Goal: Task Accomplishment & Management: Complete application form

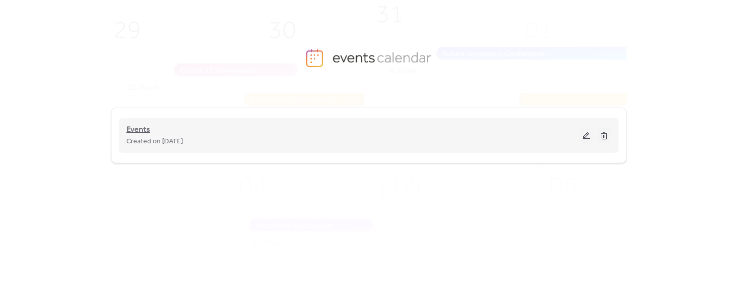
click at [137, 130] on span "Events" at bounding box center [138, 130] width 24 height 12
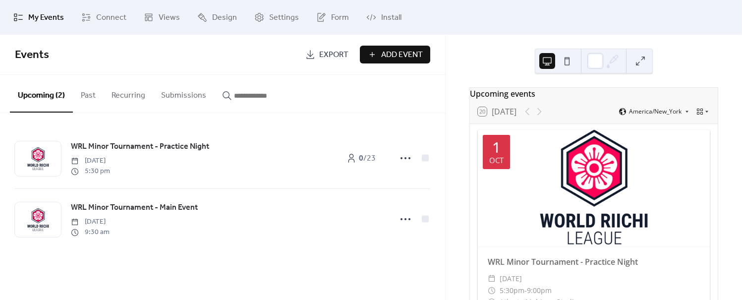
click at [395, 52] on span "Add Event" at bounding box center [402, 55] width 42 height 12
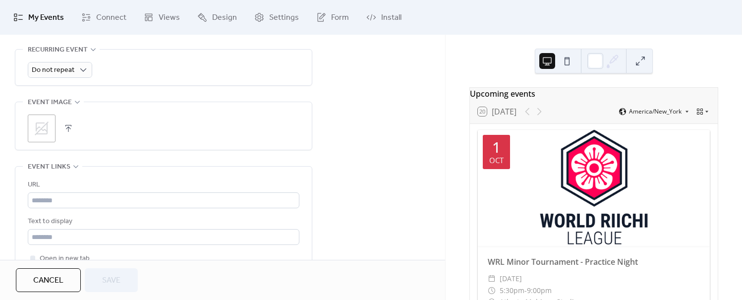
scroll to position [463, 0]
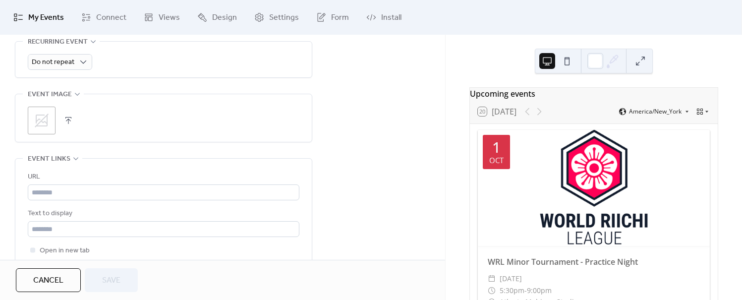
click at [43, 115] on icon at bounding box center [42, 121] width 16 height 16
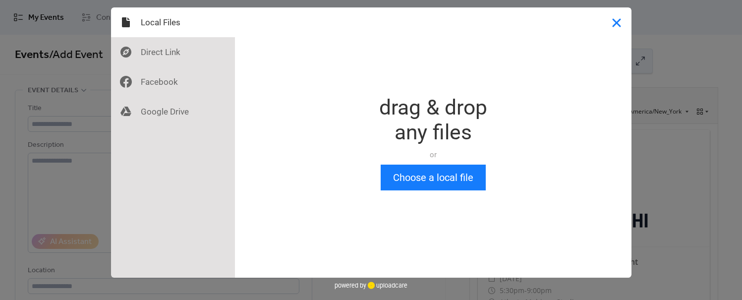
click at [621, 19] on button "Close" at bounding box center [617, 22] width 30 height 30
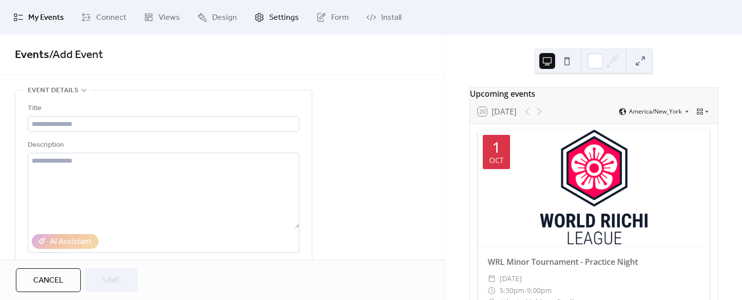
click at [281, 20] on span "Settings" at bounding box center [284, 18] width 30 height 12
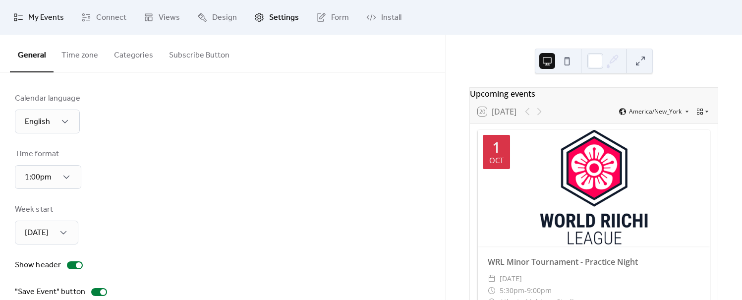
click at [49, 21] on span "My Events" at bounding box center [46, 18] width 36 height 12
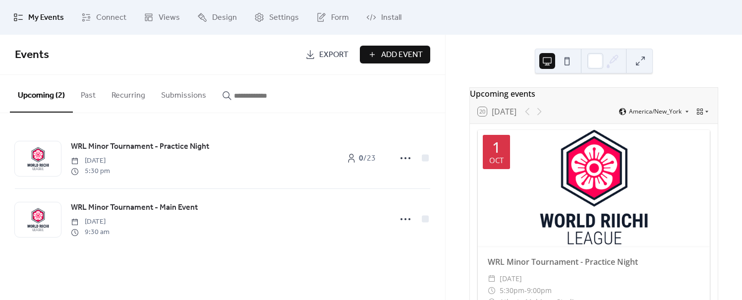
click at [402, 55] on span "Add Event" at bounding box center [402, 55] width 42 height 12
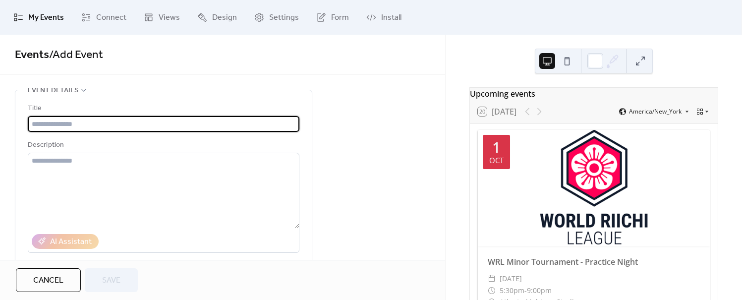
click at [58, 122] on input "text" at bounding box center [164, 124] width 272 height 16
paste input "**********"
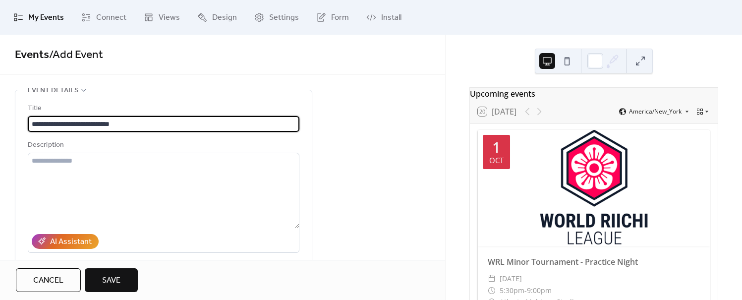
type input "**********"
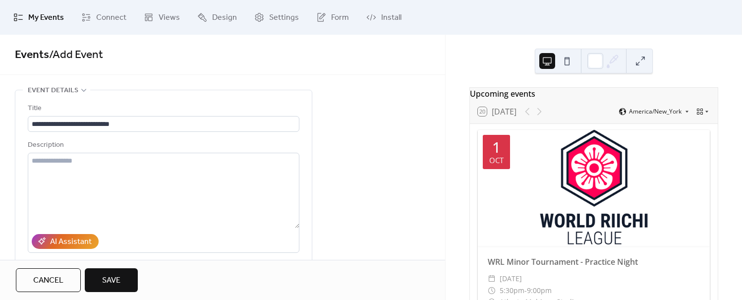
click at [278, 145] on div "Description" at bounding box center [163, 145] width 270 height 12
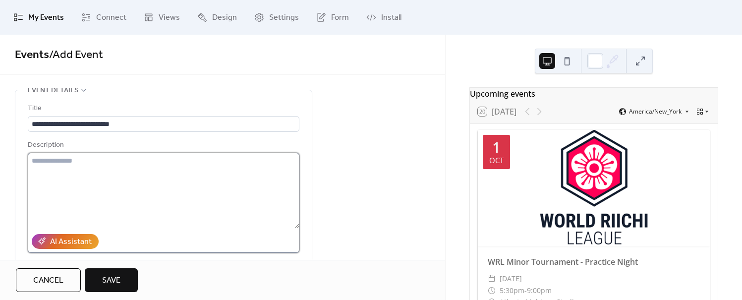
click at [60, 158] on textarea at bounding box center [164, 190] width 272 height 75
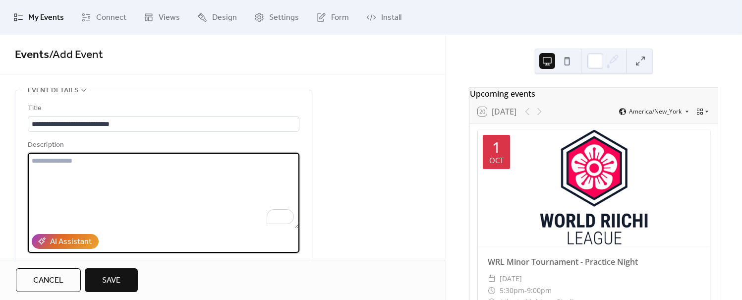
paste textarea "**********"
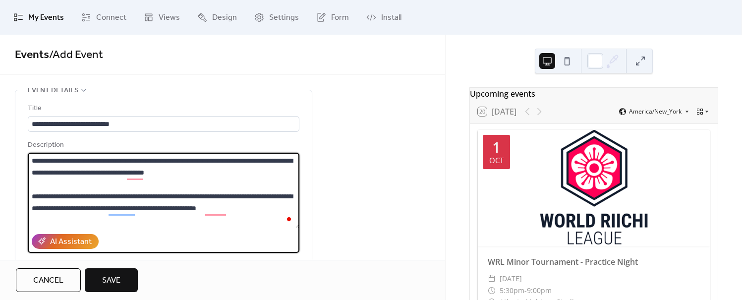
click at [32, 193] on textarea "**********" at bounding box center [164, 190] width 272 height 75
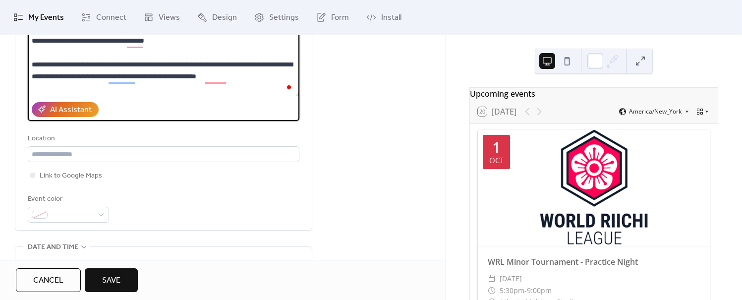
scroll to position [99, 0]
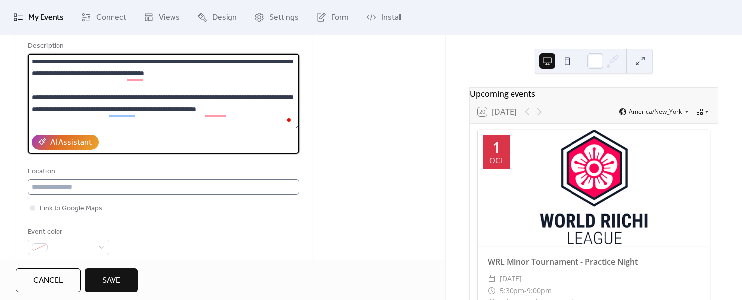
type textarea "**********"
click at [60, 183] on input "text" at bounding box center [164, 187] width 272 height 16
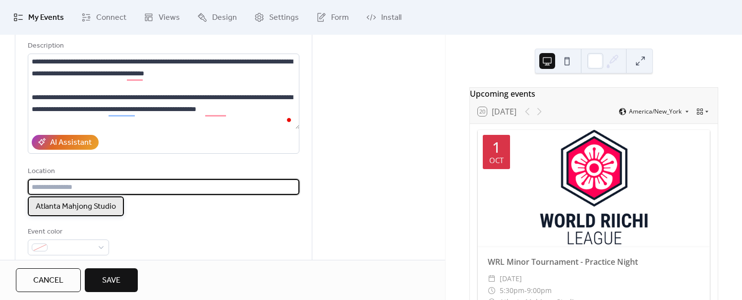
click at [85, 210] on span "Atlanta Mahjong Studio" at bounding box center [76, 207] width 80 height 12
type input "**********"
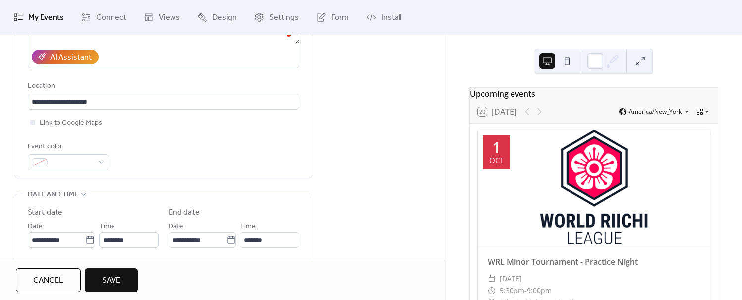
scroll to position [231, 0]
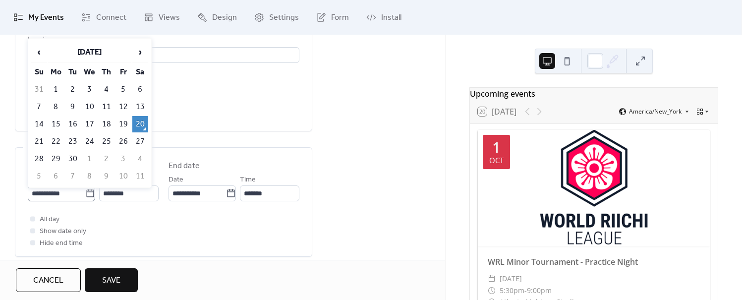
click at [87, 191] on icon at bounding box center [90, 193] width 10 height 10
click at [85, 191] on input "**********" at bounding box center [57, 193] width 58 height 16
click at [68, 156] on td "30" at bounding box center [73, 159] width 16 height 16
type input "**********"
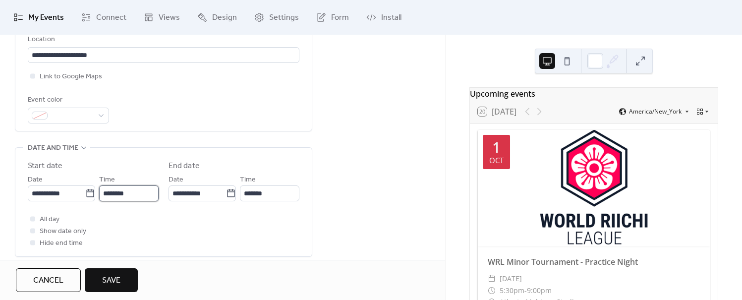
click at [130, 194] on input "********" at bounding box center [129, 193] width 60 height 16
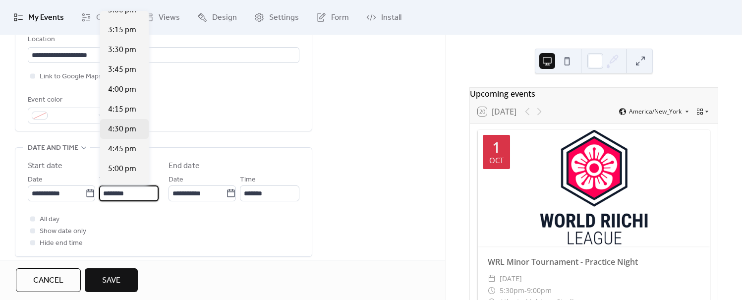
scroll to position [1216, 0]
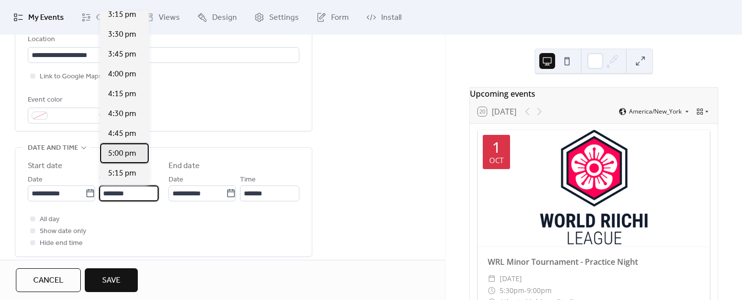
click at [124, 152] on span "5:00 pm" at bounding box center [122, 154] width 28 height 12
type input "*******"
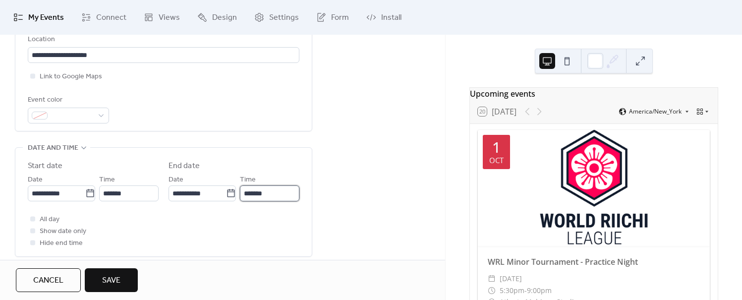
click at [273, 192] on input "*******" at bounding box center [270, 193] width 60 height 16
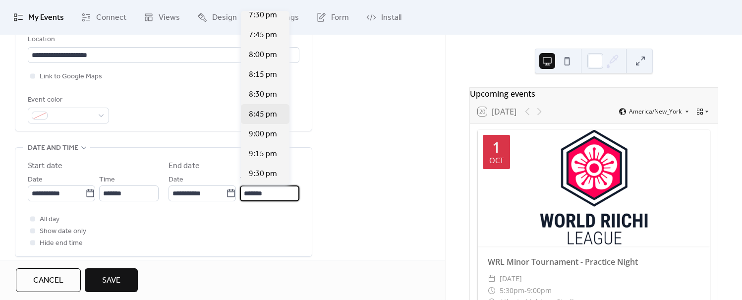
scroll to position [198, 0]
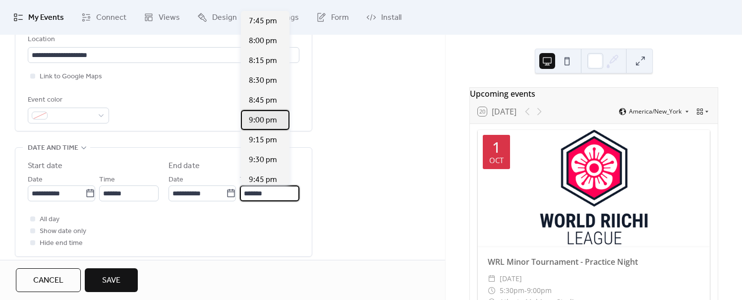
click at [268, 124] on span "9:00 pm" at bounding box center [263, 121] width 28 height 12
type input "*******"
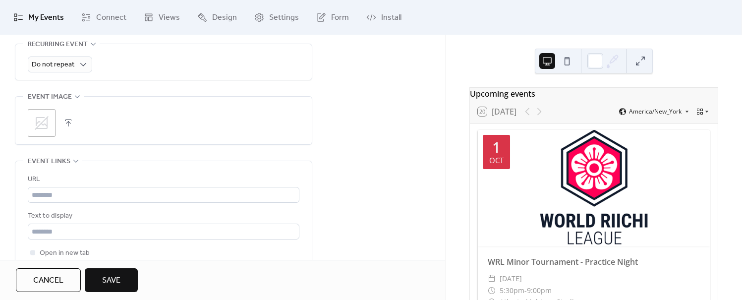
scroll to position [463, 0]
click at [43, 121] on icon at bounding box center [42, 121] width 16 height 16
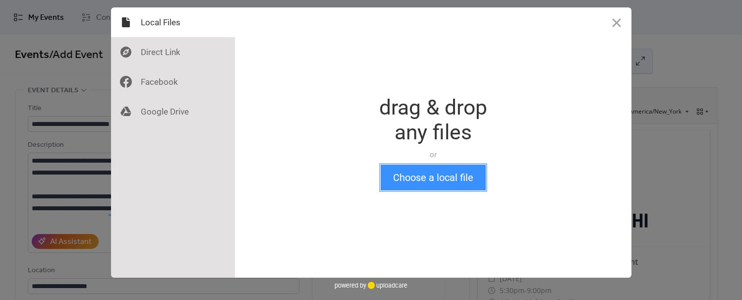
click at [418, 181] on button "Choose a local file" at bounding box center [433, 178] width 105 height 26
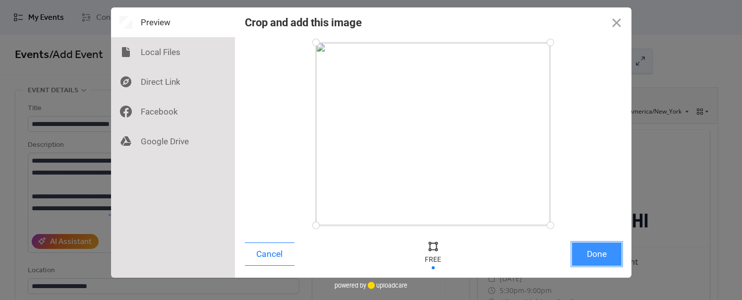
click at [598, 255] on button "Done" at bounding box center [597, 253] width 50 height 23
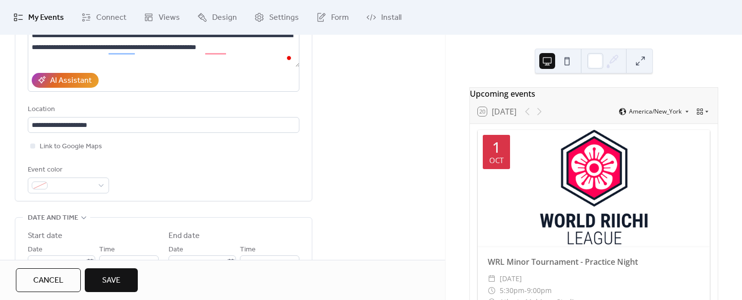
scroll to position [165, 0]
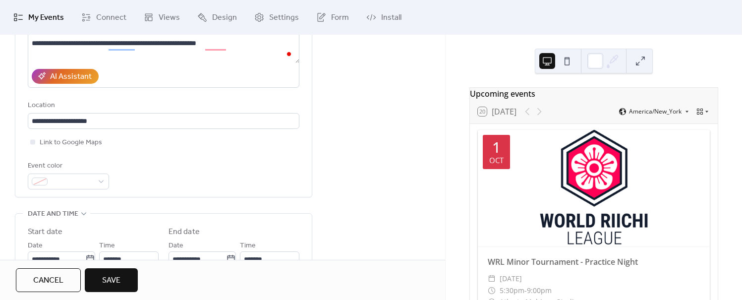
click at [479, 11] on ul "My Events Connect Views Design Settings Form Install" at bounding box center [371, 17] width 730 height 27
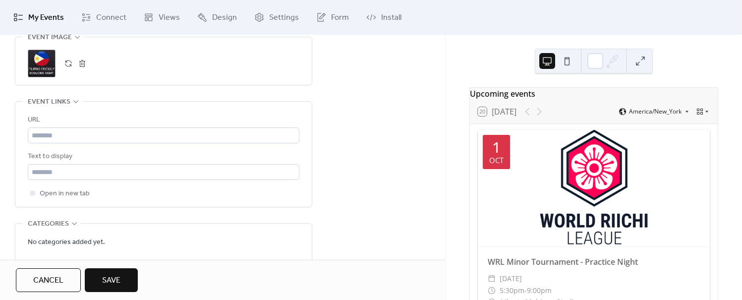
scroll to position [529, 0]
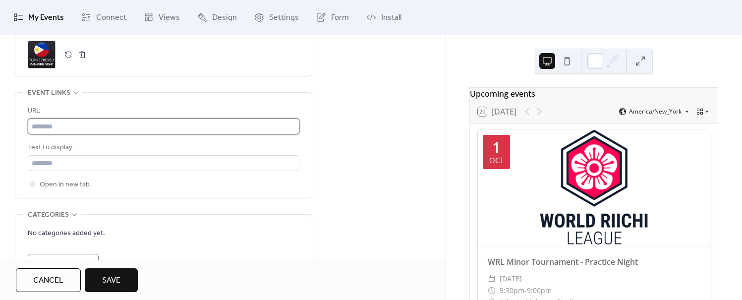
click at [67, 124] on input "text" at bounding box center [164, 127] width 272 height 16
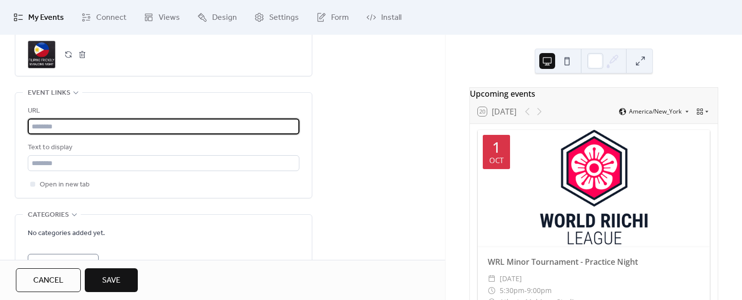
paste input "**********"
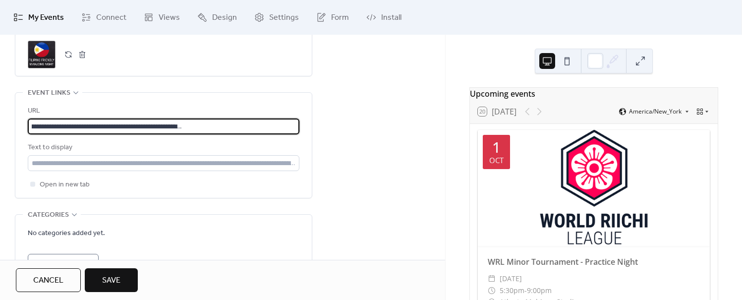
scroll to position [0, 241]
drag, startPoint x: 46, startPoint y: 123, endPoint x: 446, endPoint y: 129, distance: 400.2
click at [446, 129] on div "**********" at bounding box center [371, 150] width 742 height 300
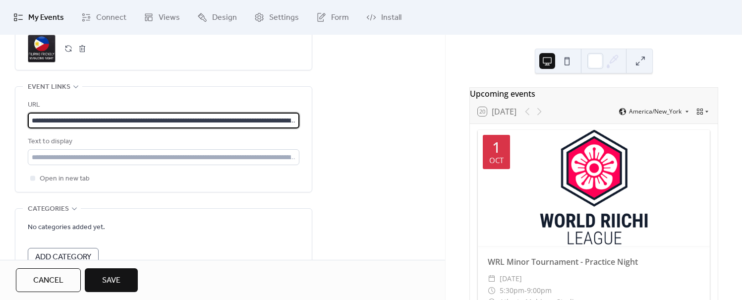
scroll to position [531, 0]
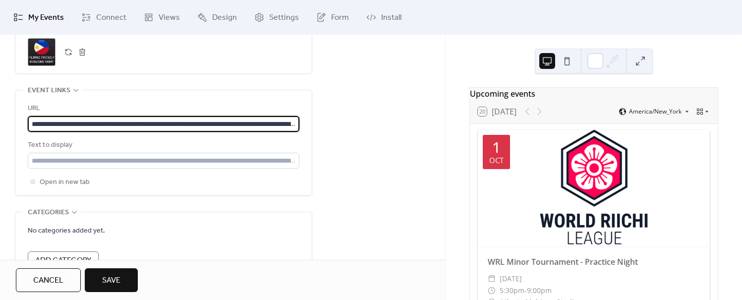
click at [177, 125] on input "**********" at bounding box center [164, 124] width 272 height 16
paste input "text"
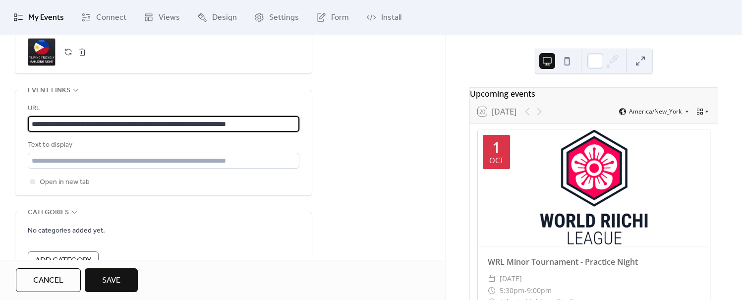
type input "**********"
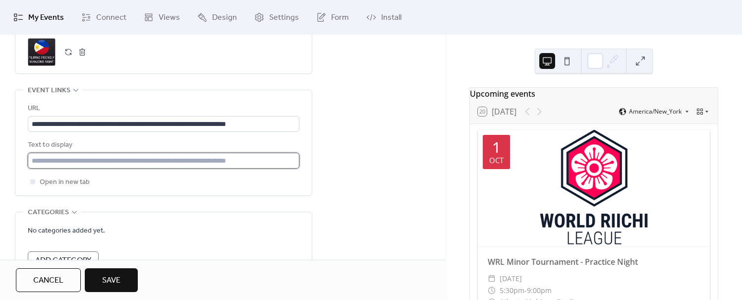
click at [42, 163] on input "text" at bounding box center [164, 161] width 272 height 16
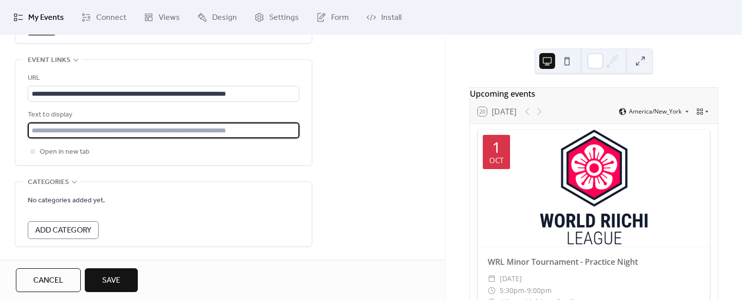
scroll to position [564, 0]
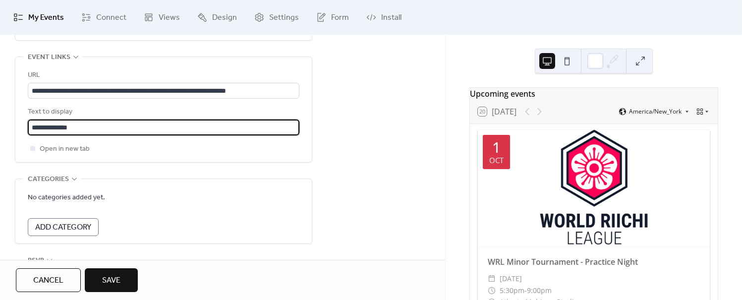
type input "**********"
click at [62, 176] on span "Categories" at bounding box center [48, 180] width 41 height 12
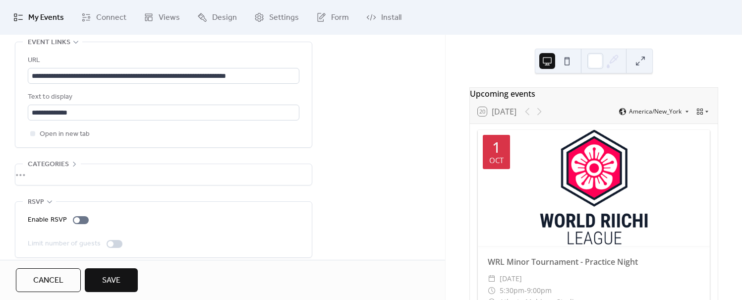
scroll to position [587, 0]
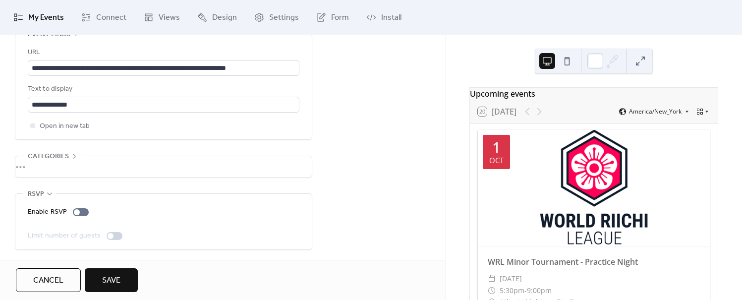
drag, startPoint x: 109, startPoint y: 282, endPoint x: 126, endPoint y: 278, distance: 17.7
click at [115, 281] on span "Save" at bounding box center [111, 281] width 18 height 12
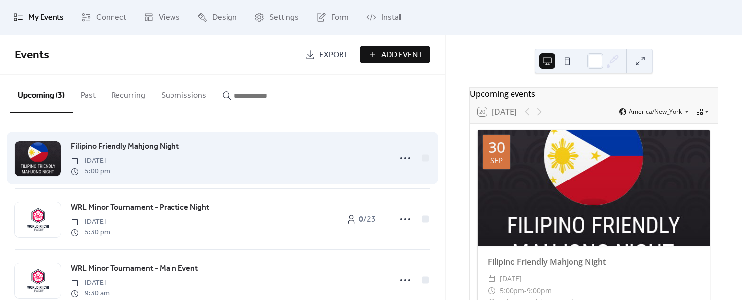
click at [149, 146] on span "Filipino Friendly Mahjong Night" at bounding box center [125, 147] width 108 height 12
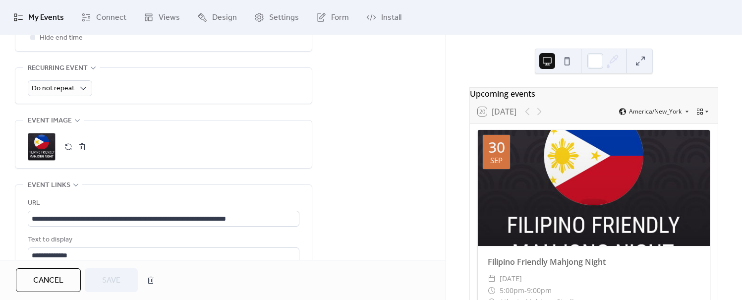
scroll to position [463, 0]
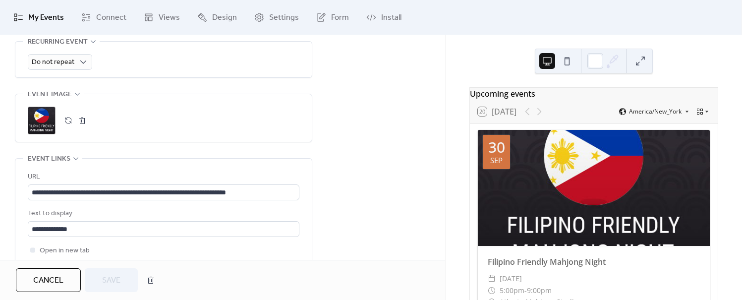
click at [83, 119] on button "button" at bounding box center [82, 121] width 14 height 14
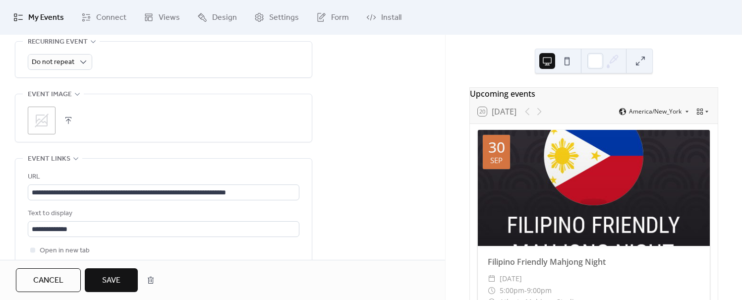
click at [37, 117] on icon at bounding box center [42, 121] width 16 height 16
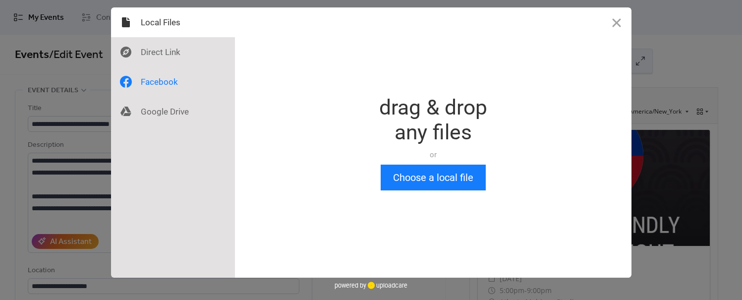
scroll to position [0, 0]
click at [426, 176] on button "Choose a local file" at bounding box center [433, 178] width 105 height 26
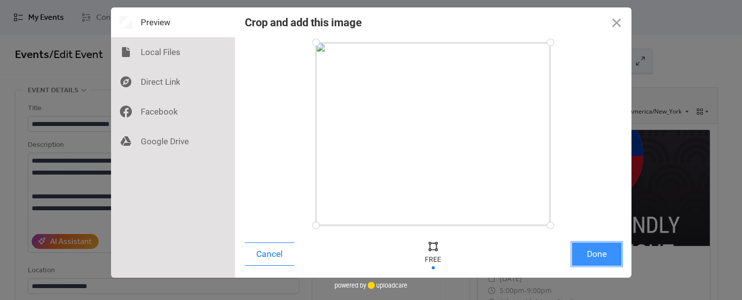
click at [591, 248] on button "Done" at bounding box center [597, 253] width 50 height 23
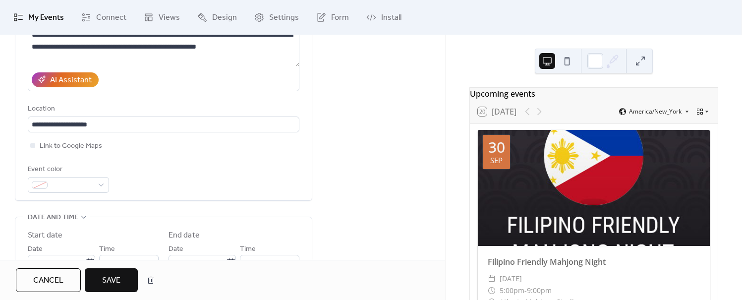
scroll to position [198, 0]
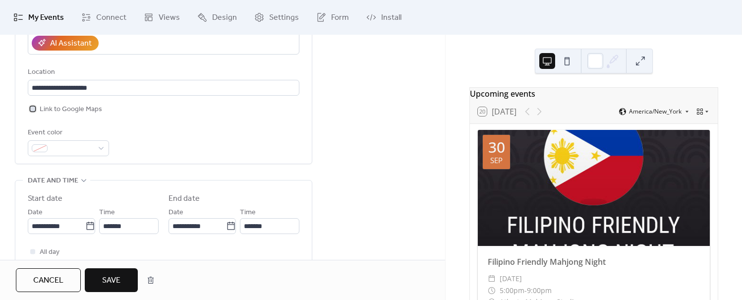
click at [33, 109] on div at bounding box center [32, 108] width 5 height 5
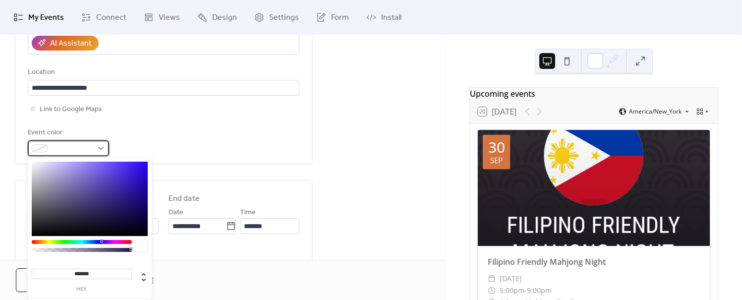
click at [39, 144] on div at bounding box center [40, 148] width 16 height 8
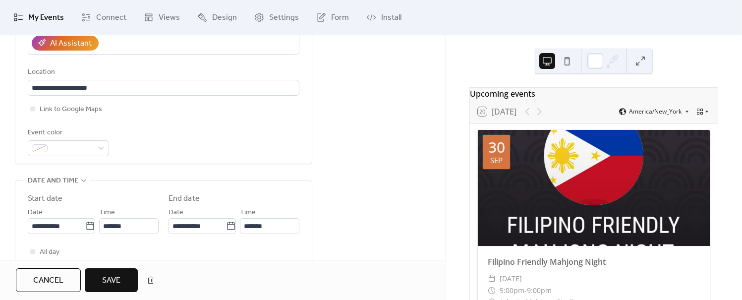
click at [214, 128] on div "Event color" at bounding box center [164, 141] width 272 height 29
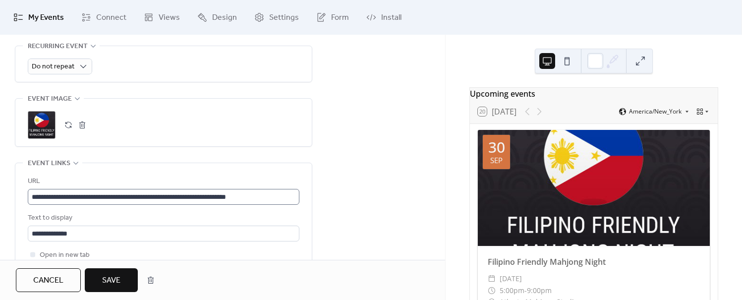
scroll to position [463, 0]
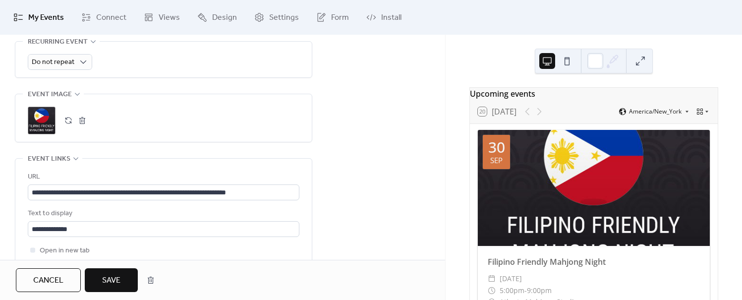
click at [83, 119] on button "button" at bounding box center [82, 121] width 14 height 14
click at [42, 119] on icon at bounding box center [42, 121] width 16 height 16
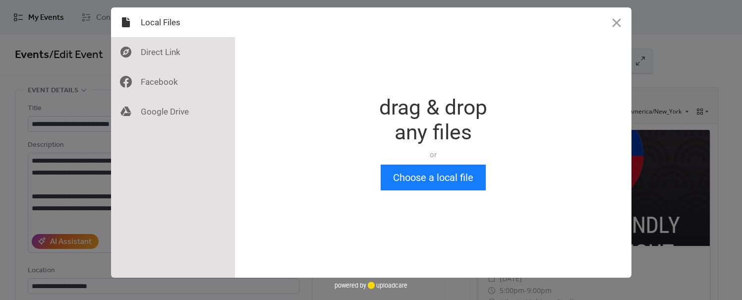
scroll to position [0, 0]
click at [449, 177] on button "Choose a local file" at bounding box center [433, 178] width 105 height 26
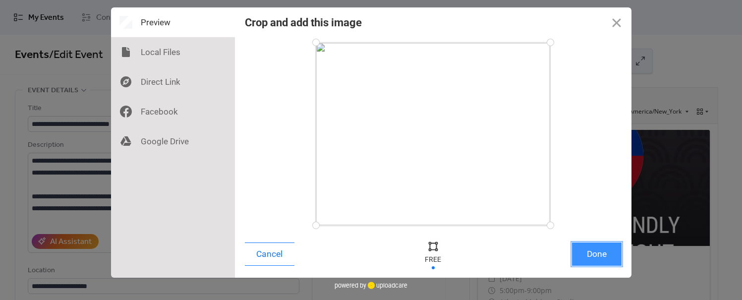
click at [597, 253] on button "Done" at bounding box center [597, 253] width 50 height 23
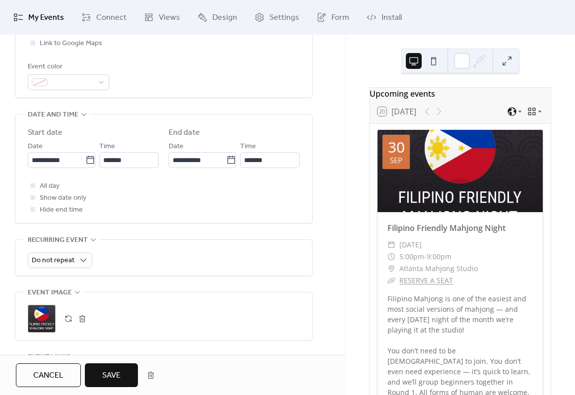
click at [42, 299] on div ";" at bounding box center [42, 319] width 28 height 28
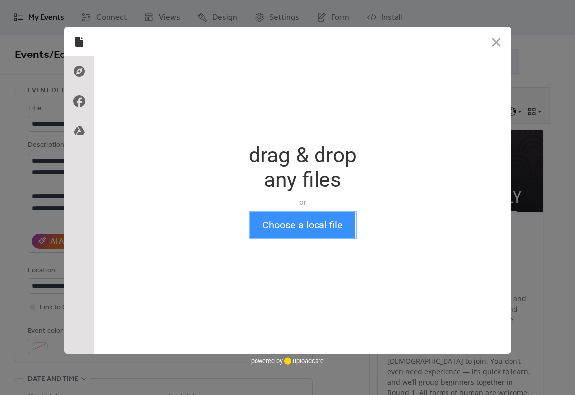
click at [297, 222] on button "Choose a local file" at bounding box center [302, 225] width 105 height 26
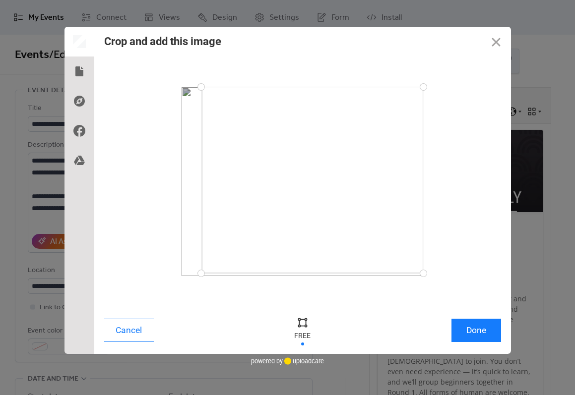
drag, startPoint x: 181, startPoint y: 275, endPoint x: 201, endPoint y: 274, distance: 19.4
click at [201, 274] on div at bounding box center [200, 273] width 17 height 17
drag, startPoint x: 422, startPoint y: 273, endPoint x: 400, endPoint y: 266, distance: 23.4
click at [400, 266] on div at bounding box center [400, 265] width 17 height 17
click at [495, 42] on button "Close" at bounding box center [496, 42] width 30 height 30
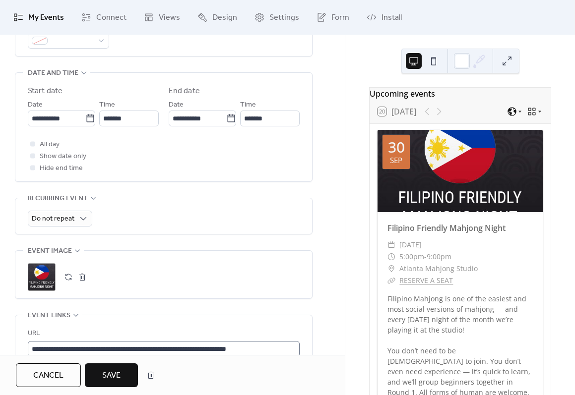
scroll to position [363, 0]
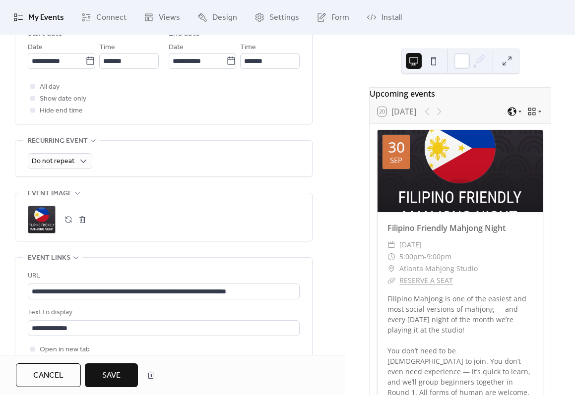
click at [82, 216] on button "button" at bounding box center [82, 220] width 14 height 14
click at [45, 217] on icon at bounding box center [42, 220] width 16 height 16
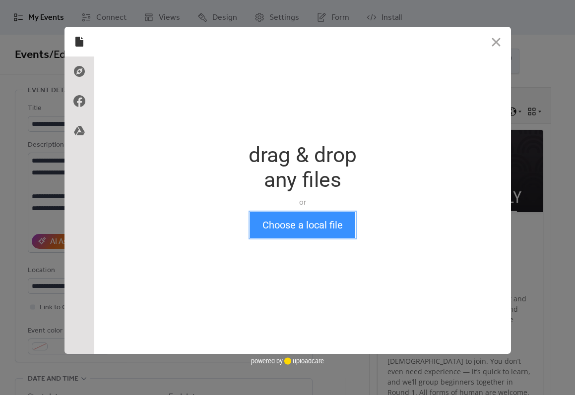
click at [319, 223] on button "Choose a local file" at bounding box center [302, 225] width 105 height 26
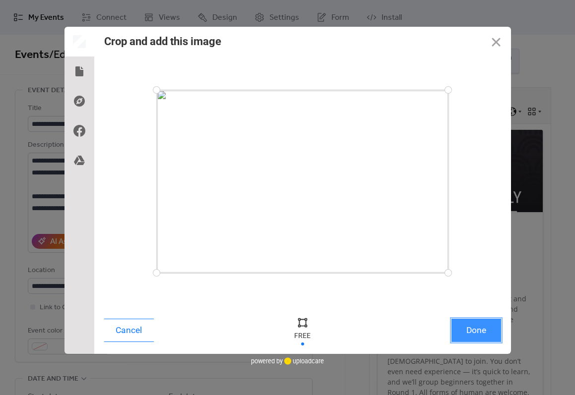
click at [478, 299] on button "Done" at bounding box center [476, 330] width 50 height 23
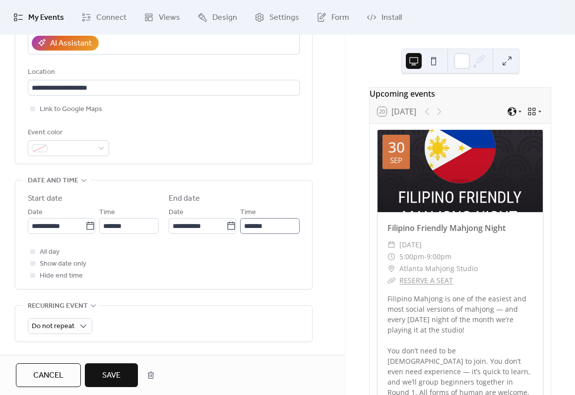
scroll to position [0, 0]
drag, startPoint x: 115, startPoint y: 373, endPoint x: 121, endPoint y: 373, distance: 6.0
click at [115, 299] on span "Save" at bounding box center [111, 376] width 18 height 12
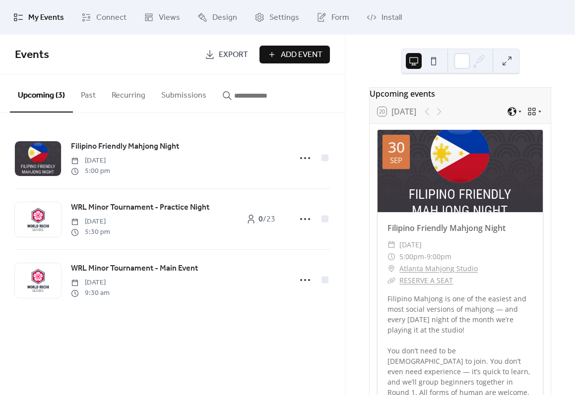
click at [562, 100] on div "Upcoming events 20 [DATE] [DATE] Filipino Friendly Mahjong Night ​ [DATE] ​ 5:0…" at bounding box center [460, 215] width 230 height 360
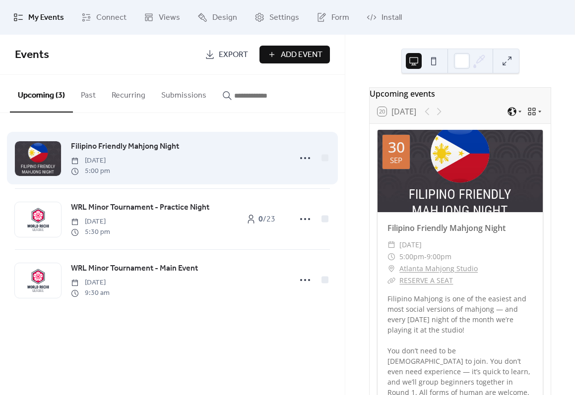
click at [99, 147] on span "Filipino Friendly Mahjong Night" at bounding box center [125, 147] width 108 height 12
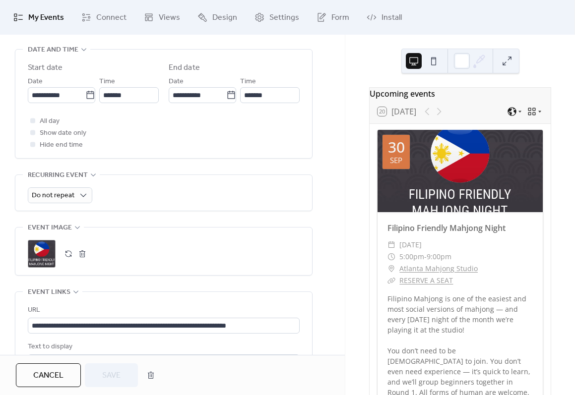
scroll to position [330, 0]
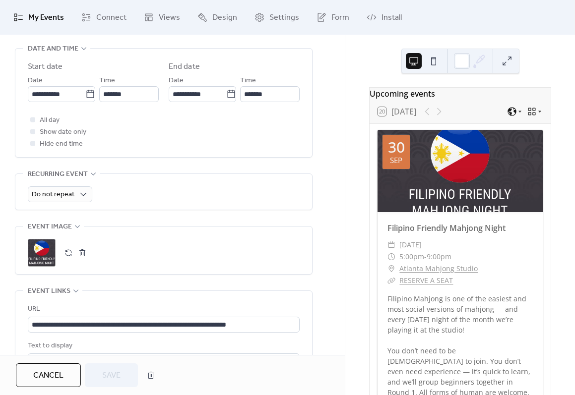
click at [81, 256] on button "button" at bounding box center [82, 253] width 14 height 14
click at [41, 248] on icon at bounding box center [42, 253] width 16 height 16
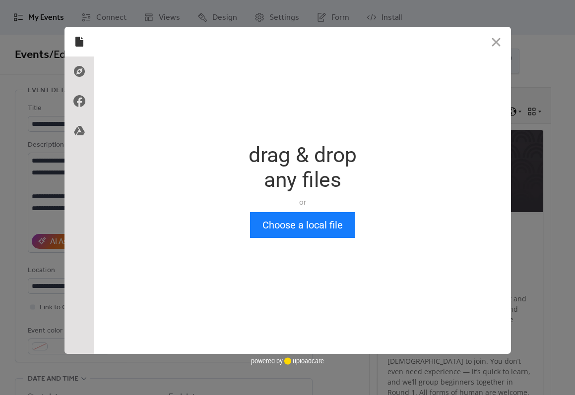
scroll to position [0, 0]
click at [311, 222] on button "Choose a local file" at bounding box center [302, 225] width 105 height 26
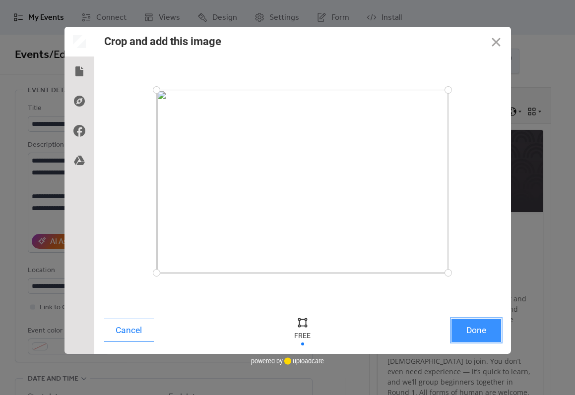
click at [478, 299] on button "Done" at bounding box center [476, 330] width 50 height 23
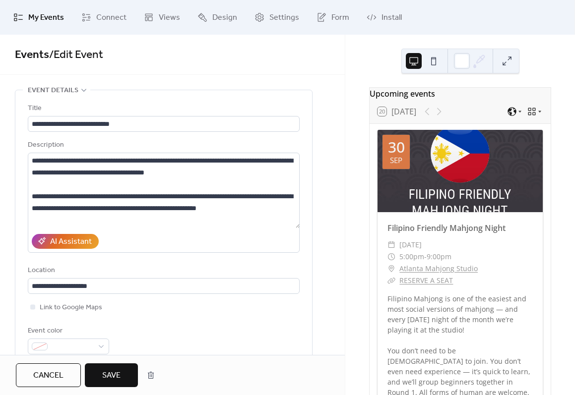
drag, startPoint x: 109, startPoint y: 375, endPoint x: 191, endPoint y: 341, distance: 88.5
click at [110, 299] on span "Save" at bounding box center [111, 376] width 18 height 12
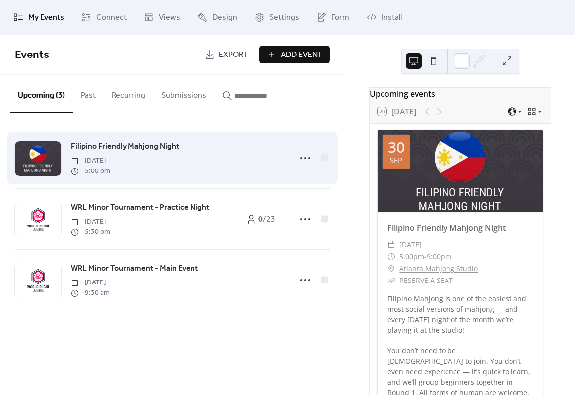
click at [131, 149] on span "Filipino Friendly Mahjong Night" at bounding box center [125, 147] width 108 height 12
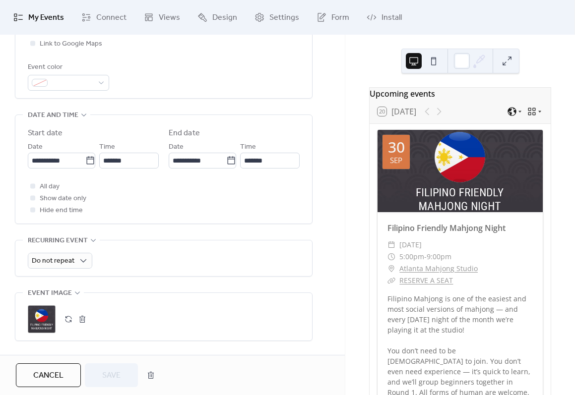
scroll to position [397, 0]
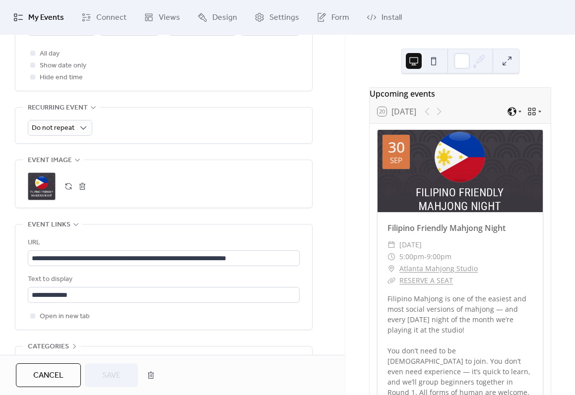
click at [79, 183] on button "button" at bounding box center [82, 186] width 14 height 14
click at [43, 186] on icon at bounding box center [42, 186] width 14 height 14
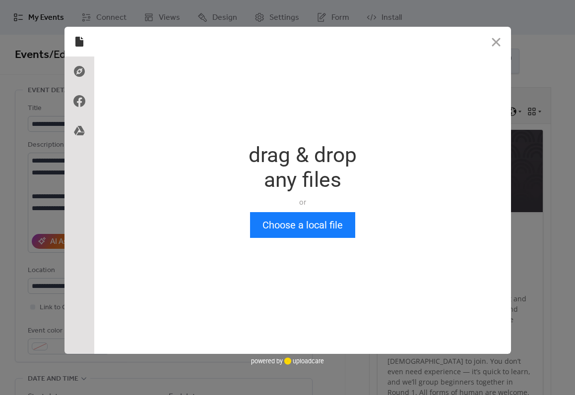
scroll to position [0, 0]
click at [331, 229] on button "Choose a local file" at bounding box center [302, 225] width 105 height 26
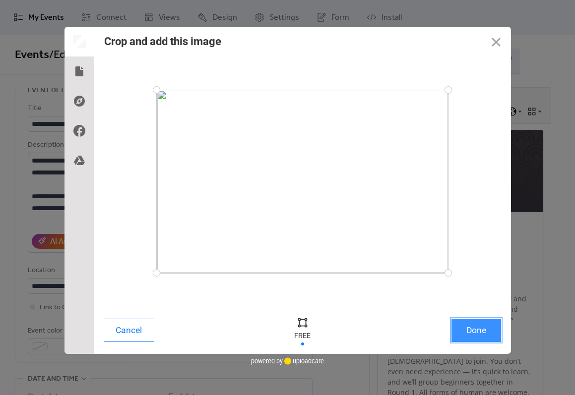
click at [478, 299] on button "Done" at bounding box center [476, 330] width 50 height 23
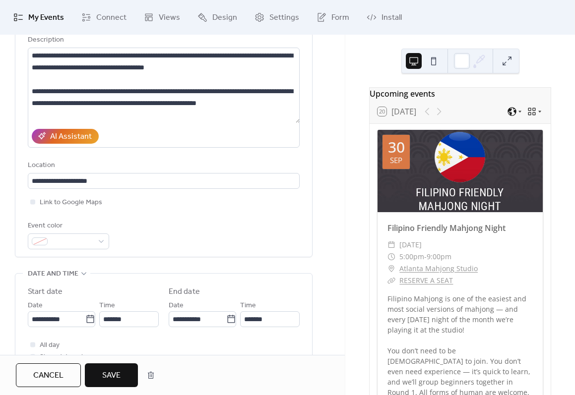
scroll to position [165, 0]
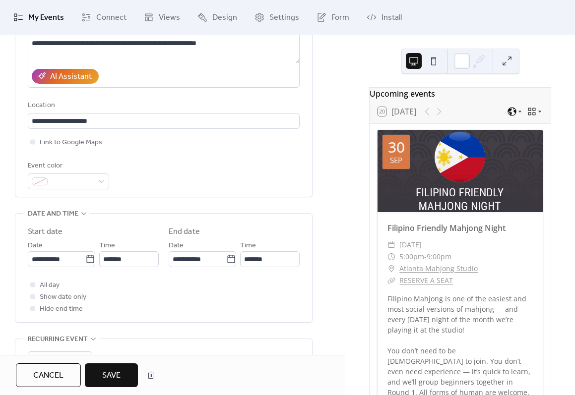
click at [113, 299] on span "Save" at bounding box center [111, 376] width 18 height 12
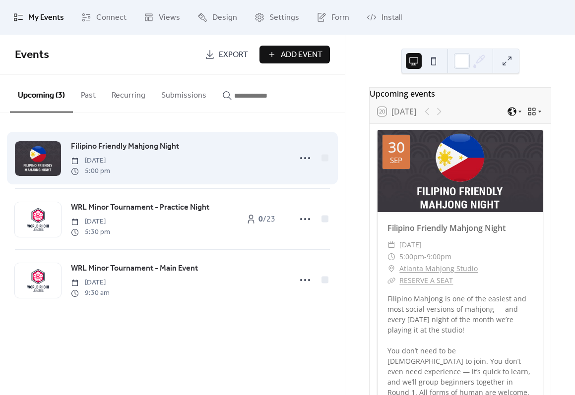
click at [122, 143] on span "Filipino Friendly Mahjong Night" at bounding box center [125, 147] width 108 height 12
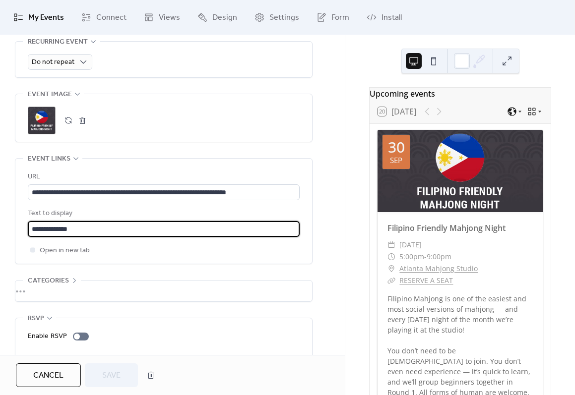
scroll to position [0, 0]
drag, startPoint x: 90, startPoint y: 225, endPoint x: 37, endPoint y: 230, distance: 53.2
click at [34, 228] on input "**********" at bounding box center [164, 229] width 272 height 16
type input "**********"
click at [116, 299] on span "Save" at bounding box center [111, 376] width 18 height 12
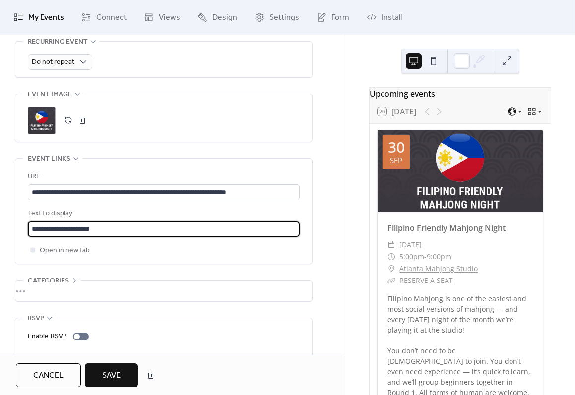
scroll to position [0, 0]
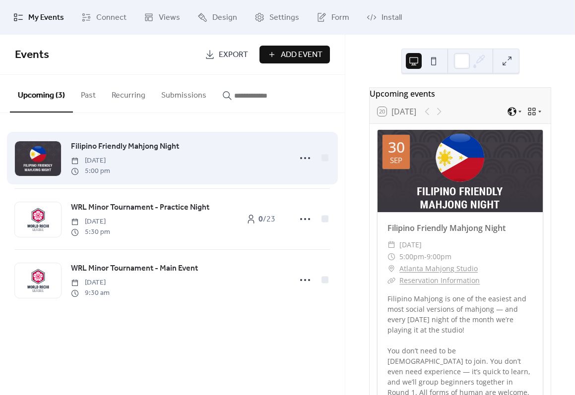
click at [232, 155] on div "Filipino Friendly Mahjong Night [DATE] 5:00 pm" at bounding box center [178, 158] width 214 height 36
click at [103, 146] on span "Filipino Friendly Mahjong Night" at bounding box center [125, 147] width 108 height 12
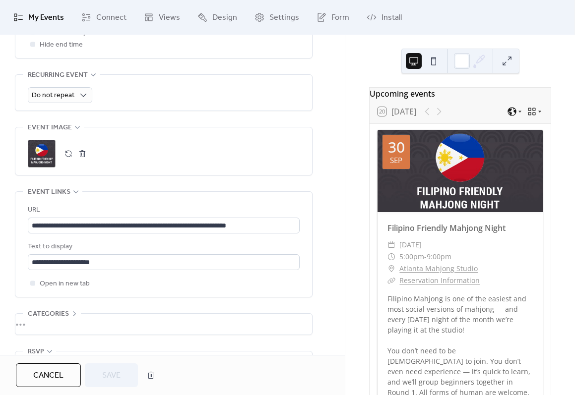
scroll to position [0, 0]
click at [71, 299] on icon at bounding box center [74, 314] width 8 height 8
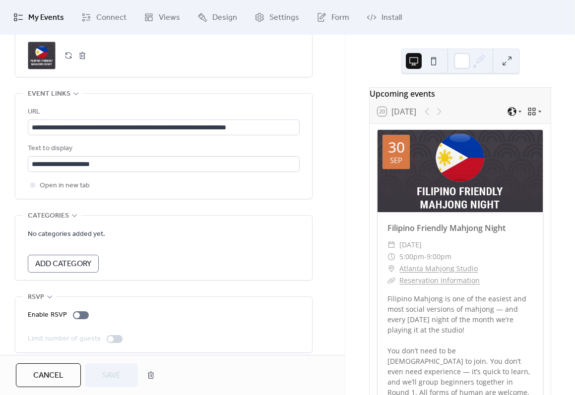
scroll to position [535, 0]
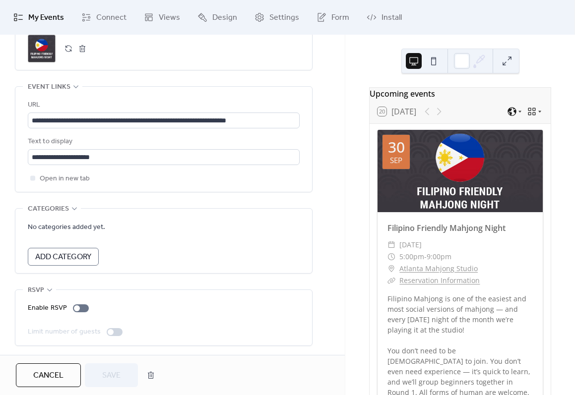
click at [72, 255] on span "Add Category" at bounding box center [63, 257] width 56 height 12
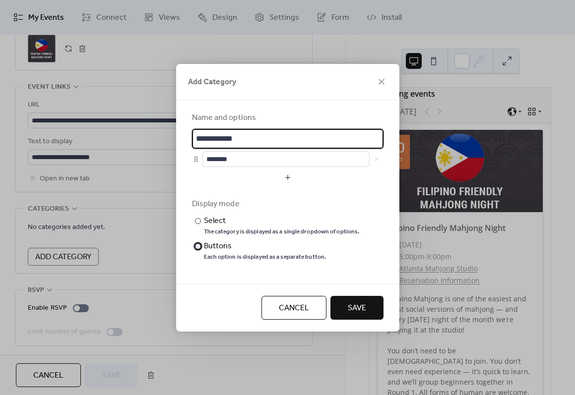
click at [193, 248] on div "​" at bounding box center [197, 246] width 10 height 12
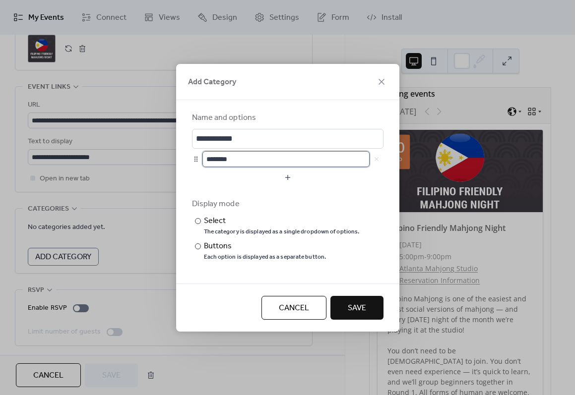
click at [238, 159] on input "********" at bounding box center [285, 159] width 167 height 16
click at [282, 299] on span "Cancel" at bounding box center [294, 308] width 30 height 12
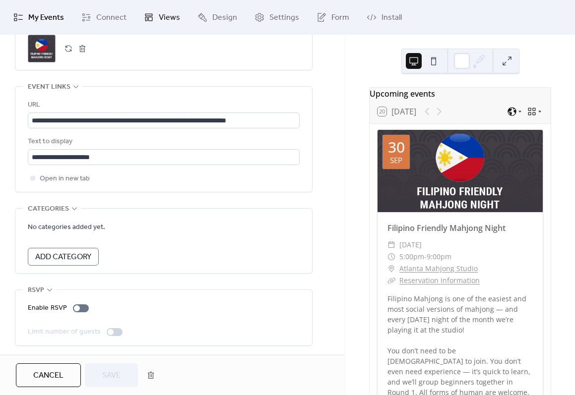
click at [170, 18] on span "Views" at bounding box center [169, 18] width 21 height 12
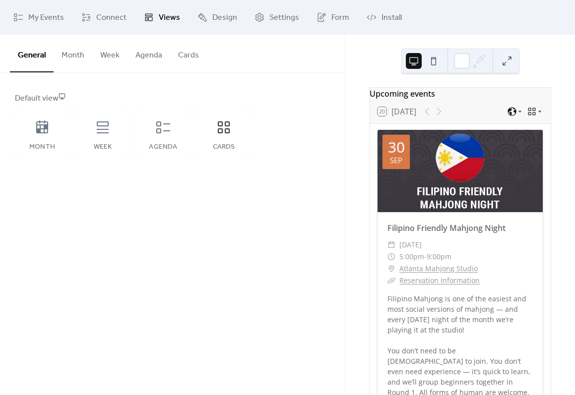
click at [152, 55] on button "Agenda" at bounding box center [148, 53] width 43 height 37
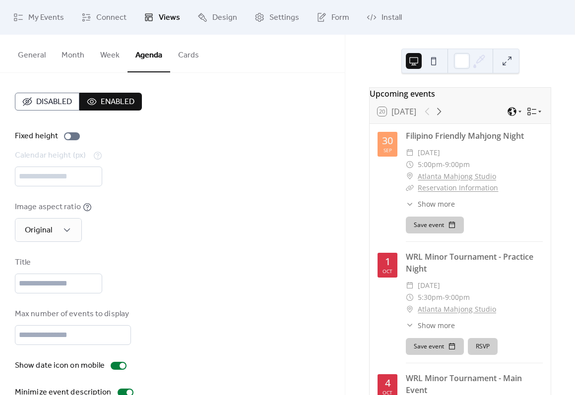
click at [190, 52] on button "Cards" at bounding box center [188, 53] width 37 height 37
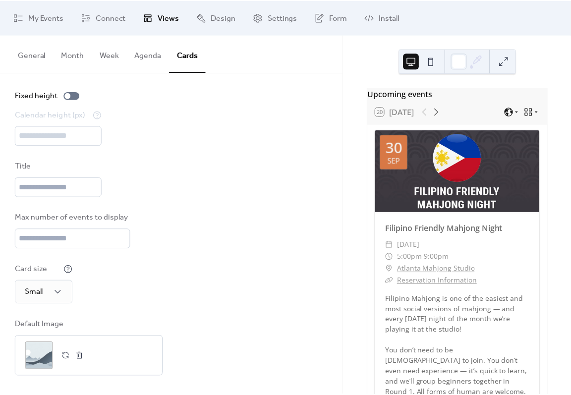
scroll to position [42, 0]
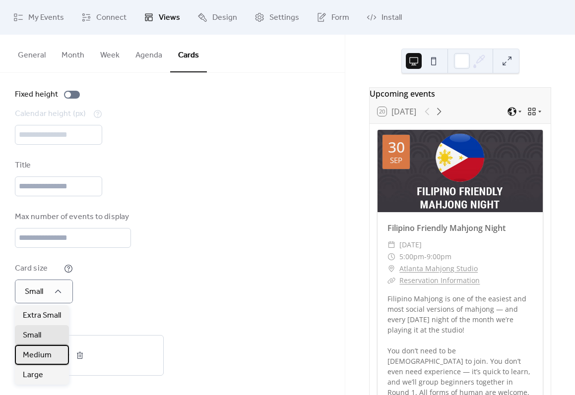
click at [50, 299] on span "Medium" at bounding box center [37, 356] width 29 height 12
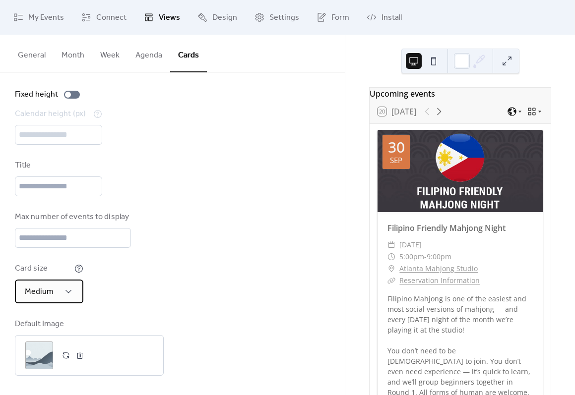
click at [45, 296] on span "Medium" at bounding box center [39, 291] width 29 height 15
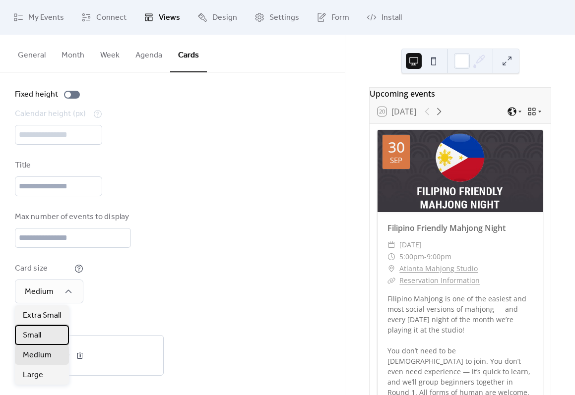
click at [50, 299] on div "Small" at bounding box center [42, 335] width 54 height 20
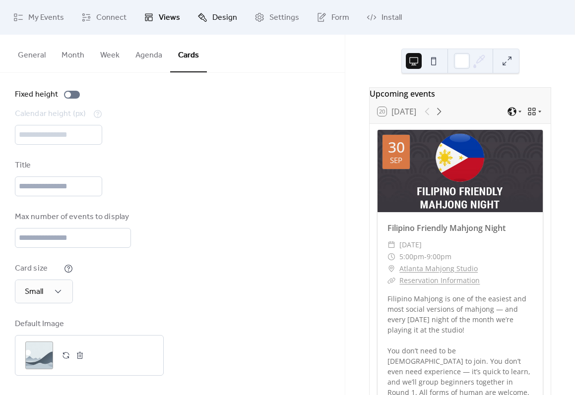
click at [219, 18] on span "Design" at bounding box center [224, 18] width 25 height 12
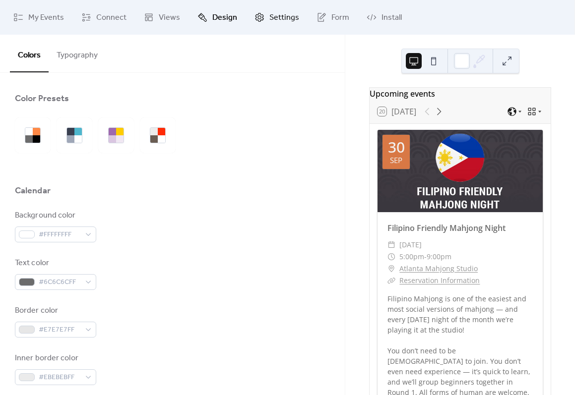
click at [287, 19] on span "Settings" at bounding box center [284, 18] width 30 height 12
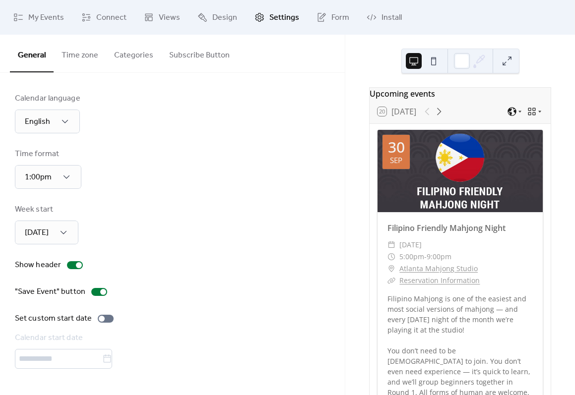
click at [196, 55] on button "Subscribe Button" at bounding box center [199, 53] width 76 height 37
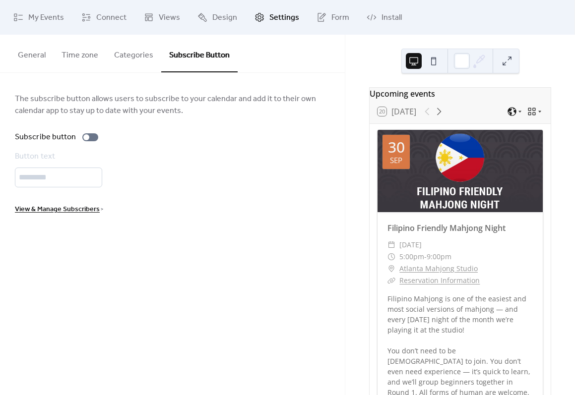
click at [128, 53] on button "Categories" at bounding box center [133, 53] width 55 height 37
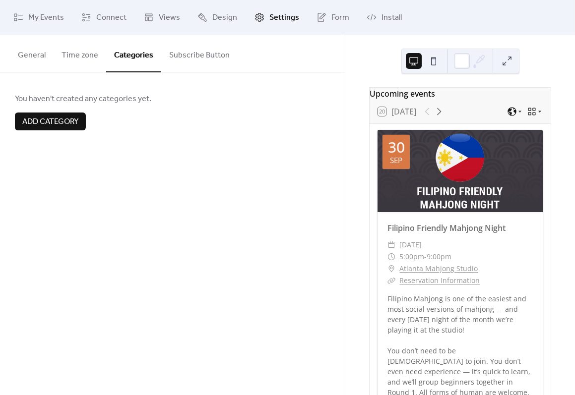
click at [72, 53] on button "Time zone" at bounding box center [80, 53] width 53 height 37
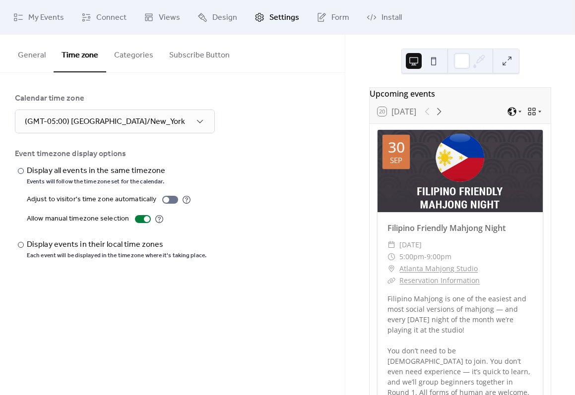
click at [23, 52] on button "General" at bounding box center [32, 53] width 44 height 37
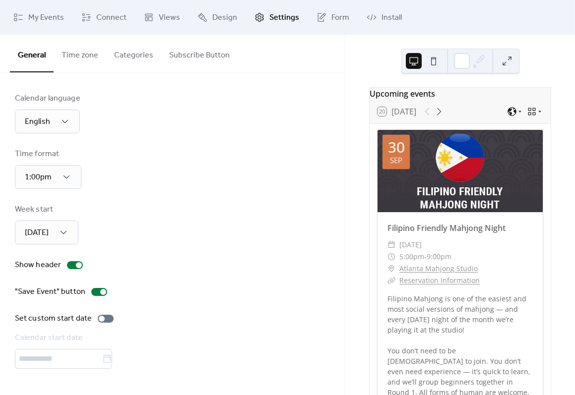
click at [85, 55] on button "Time zone" at bounding box center [80, 53] width 53 height 37
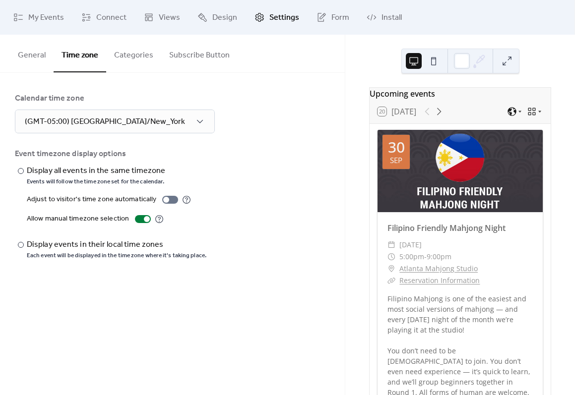
click at [30, 56] on button "General" at bounding box center [32, 53] width 44 height 37
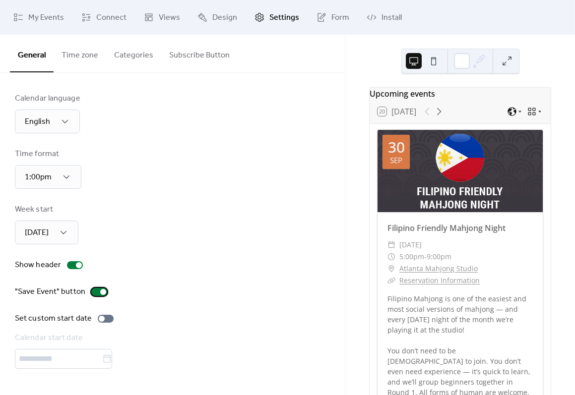
click at [97, 294] on div at bounding box center [99, 292] width 16 height 8
